Goal: Task Accomplishment & Management: Manage account settings

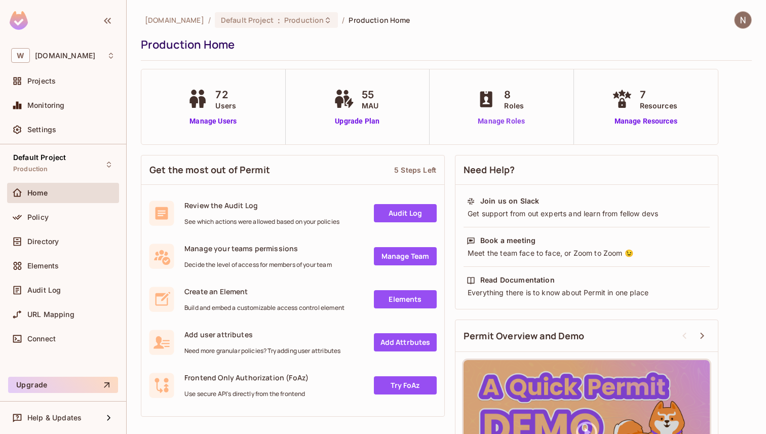
click at [503, 118] on link "Manage Roles" at bounding box center [500, 121] width 55 height 11
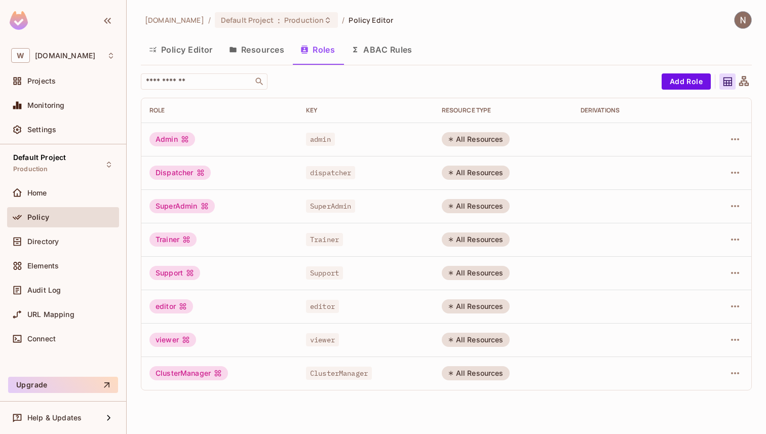
click at [354, 135] on div "admin" at bounding box center [366, 139] width 120 height 10
click at [275, 53] on button "Resources" at bounding box center [256, 49] width 71 height 25
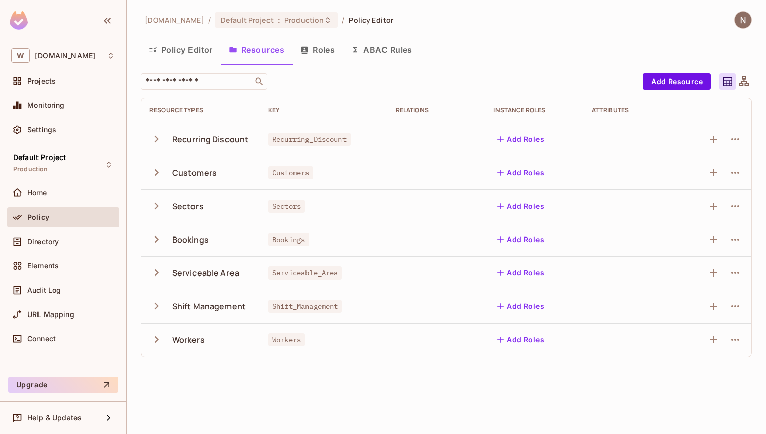
click at [155, 138] on icon "button" at bounding box center [156, 139] width 14 height 14
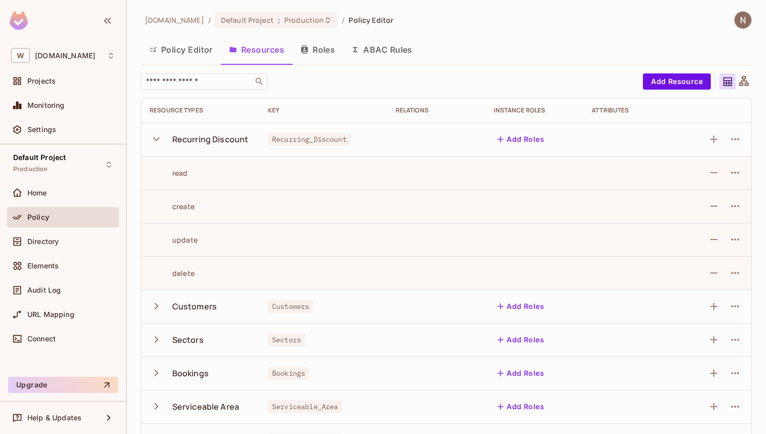
click at [154, 300] on icon "button" at bounding box center [156, 306] width 14 height 14
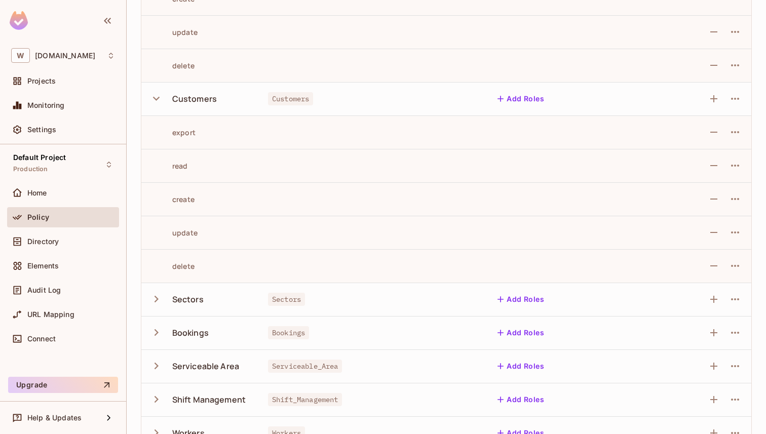
scroll to position [208, 0]
click at [153, 302] on icon "button" at bounding box center [156, 299] width 14 height 14
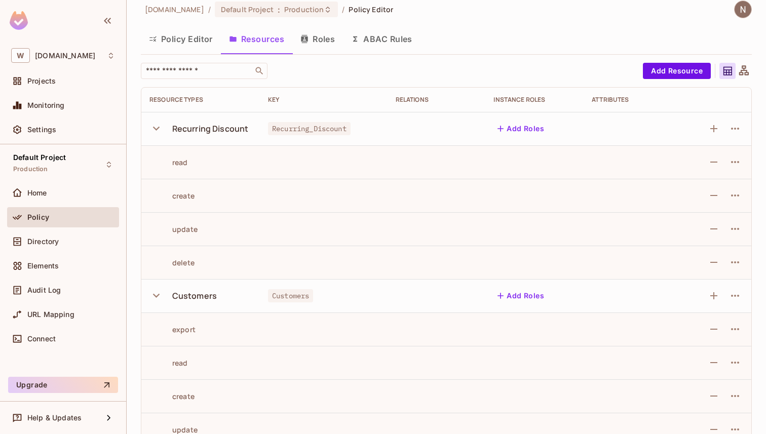
scroll to position [0, 0]
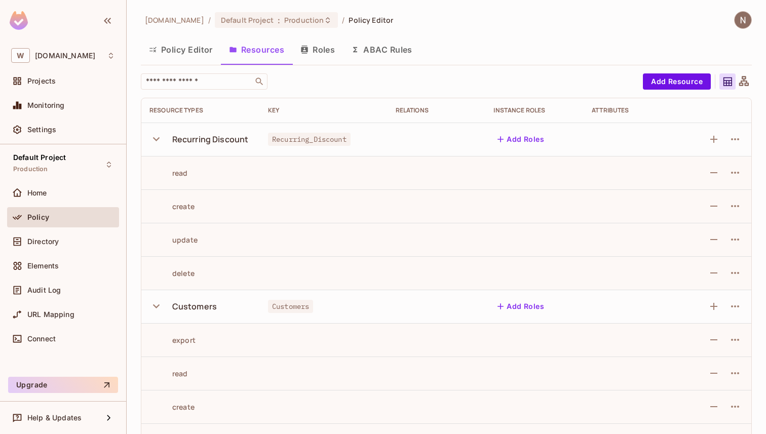
click at [514, 136] on button "Add Roles" at bounding box center [520, 139] width 55 height 16
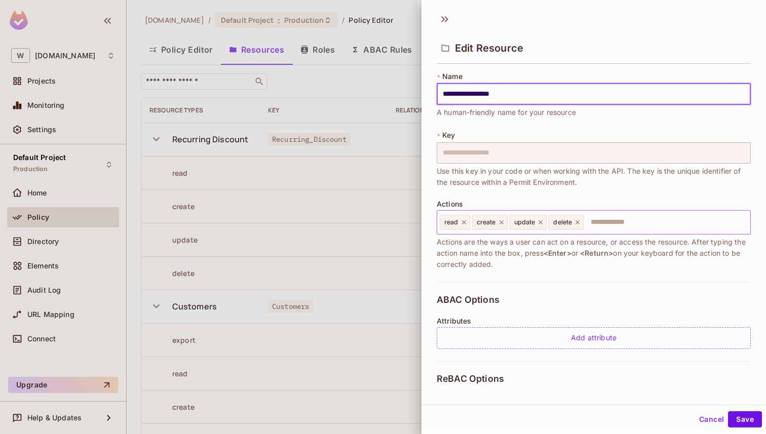
click at [637, 218] on input "text" at bounding box center [665, 222] width 162 height 20
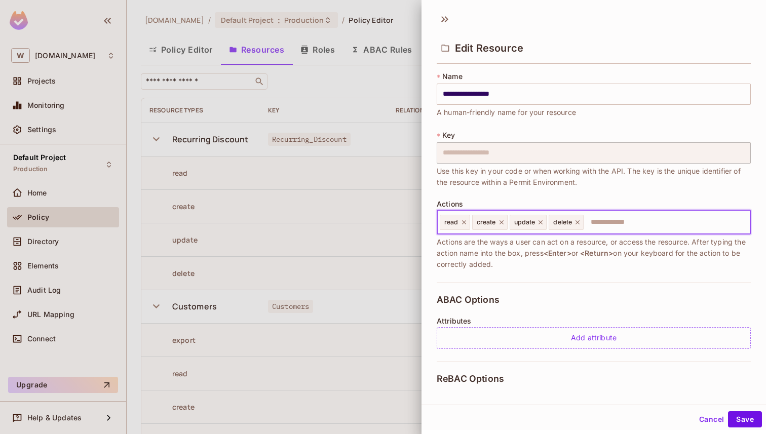
type input "*"
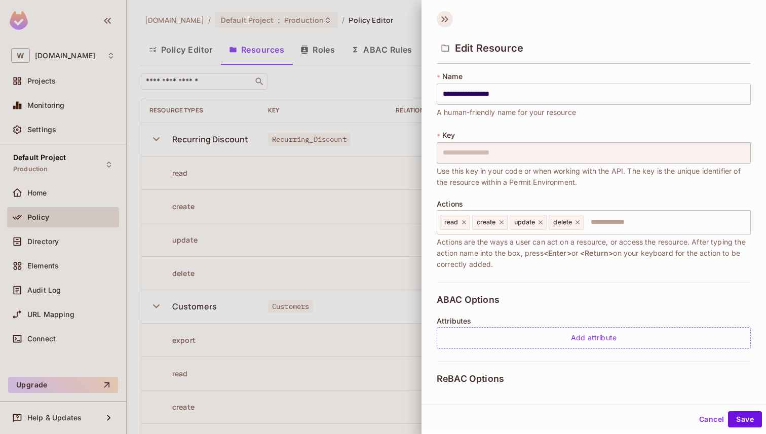
click at [442, 16] on icon at bounding box center [444, 19] width 16 height 16
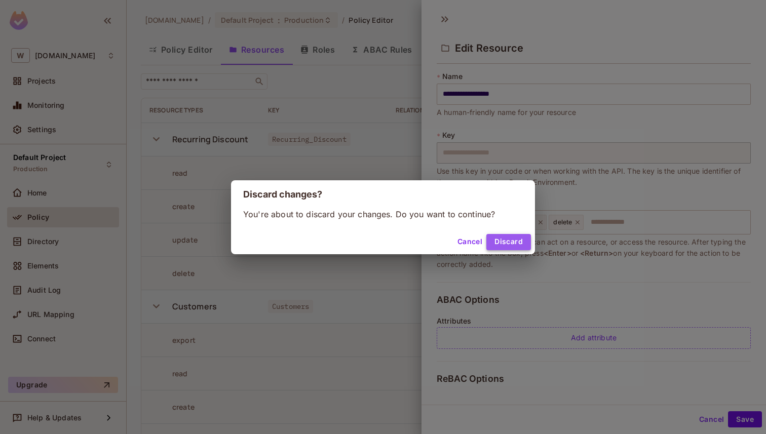
click at [500, 239] on button "Discard" at bounding box center [508, 242] width 45 height 16
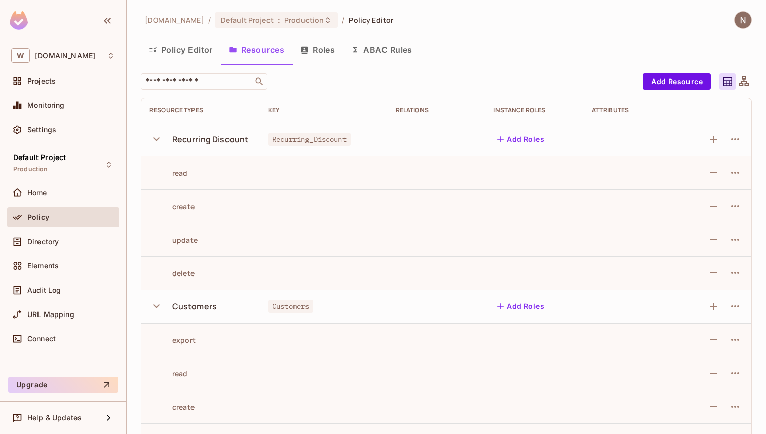
click at [193, 48] on button "Policy Editor" at bounding box center [181, 49] width 80 height 25
